Goal: Task Accomplishment & Management: Use online tool/utility

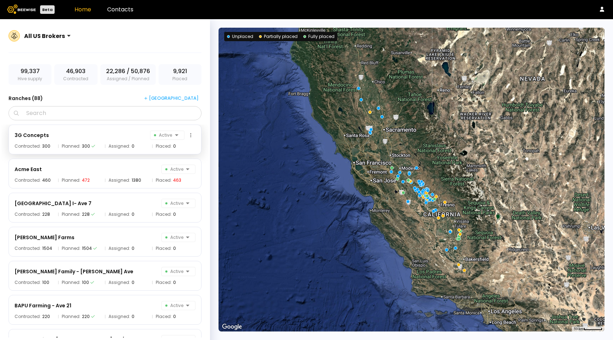
click at [115, 144] on span "Assigned:" at bounding box center [120, 146] width 22 height 4
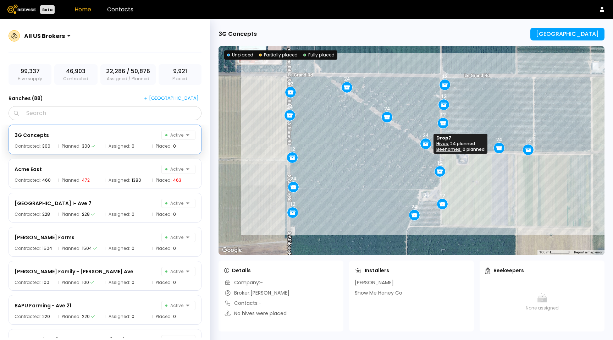
click at [423, 146] on icon at bounding box center [426, 144] width 6 height 3
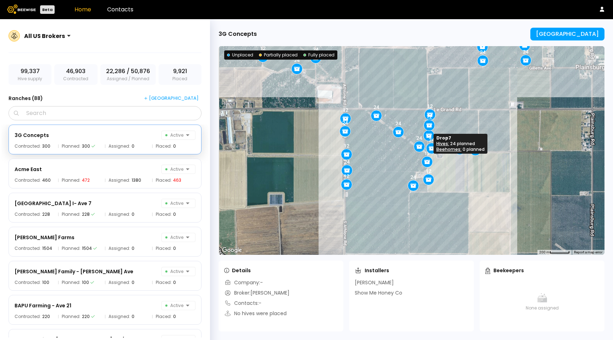
click at [418, 145] on icon at bounding box center [419, 145] width 4 height 1
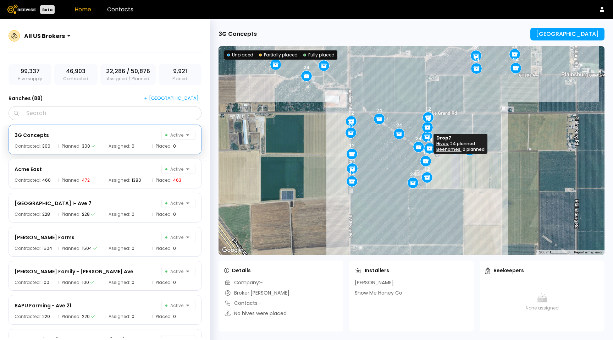
click at [417, 146] on icon at bounding box center [419, 147] width 6 height 3
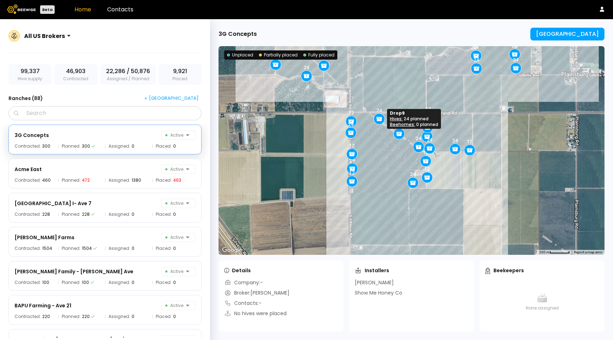
click at [377, 121] on icon at bounding box center [379, 119] width 8 height 8
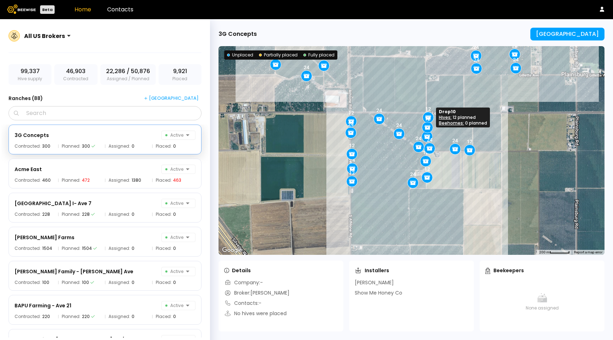
click at [431, 116] on icon at bounding box center [428, 117] width 8 height 8
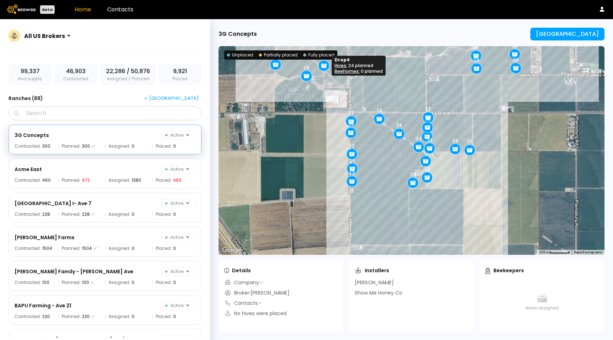
click at [324, 67] on icon at bounding box center [324, 66] width 6 height 3
